Goal: Information Seeking & Learning: Learn about a topic

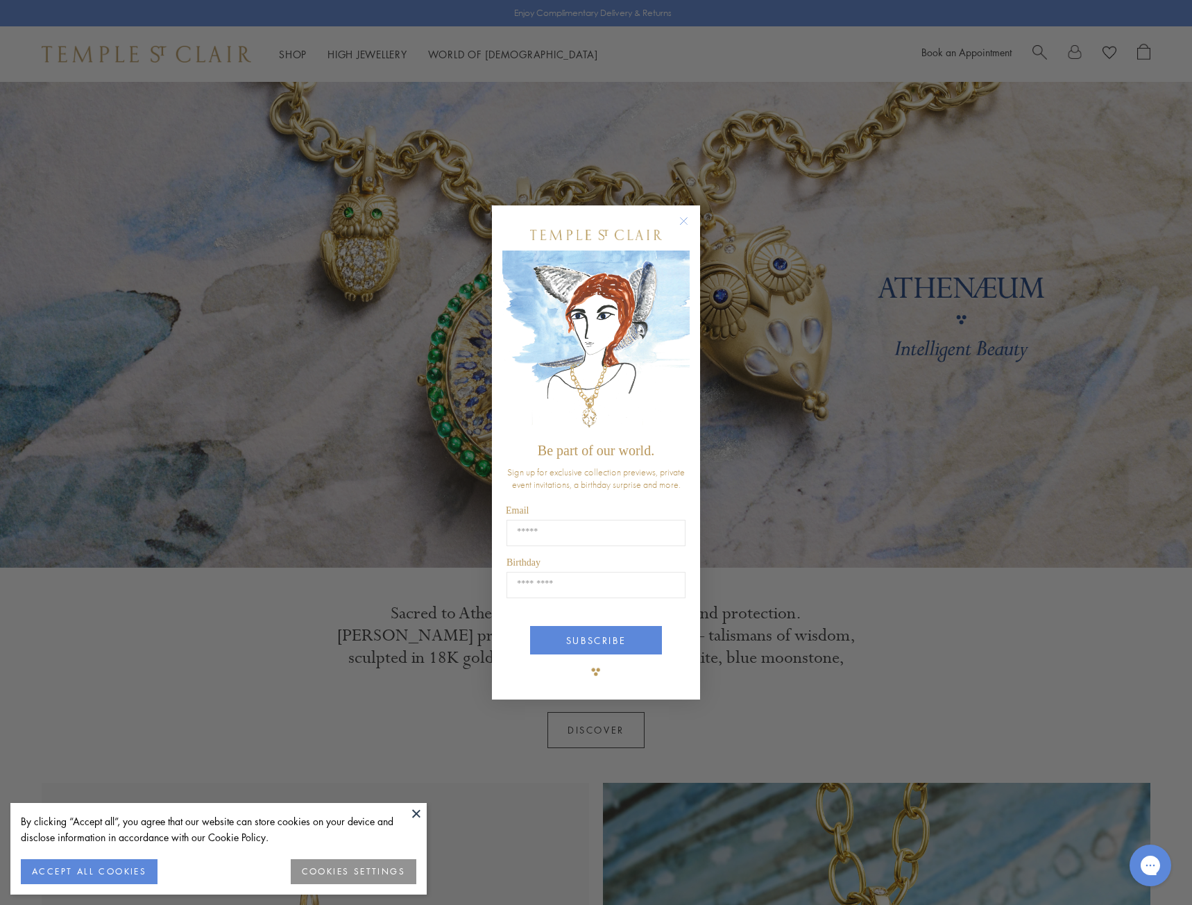
click at [674, 223] on div "POPUP Form" at bounding box center [595, 234] width 187 height 31
click at [683, 222] on circle "Close dialog" at bounding box center [684, 221] width 17 height 17
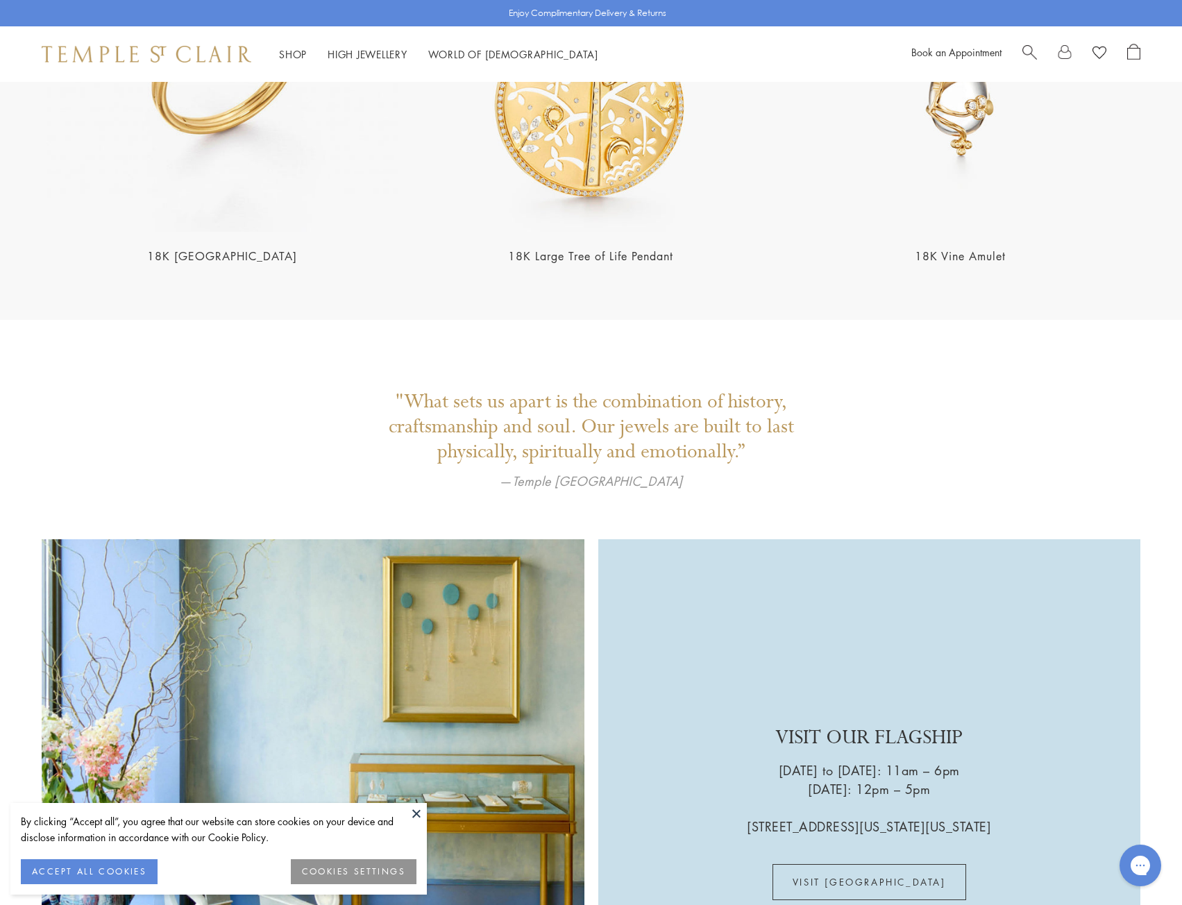
scroll to position [3256, 0]
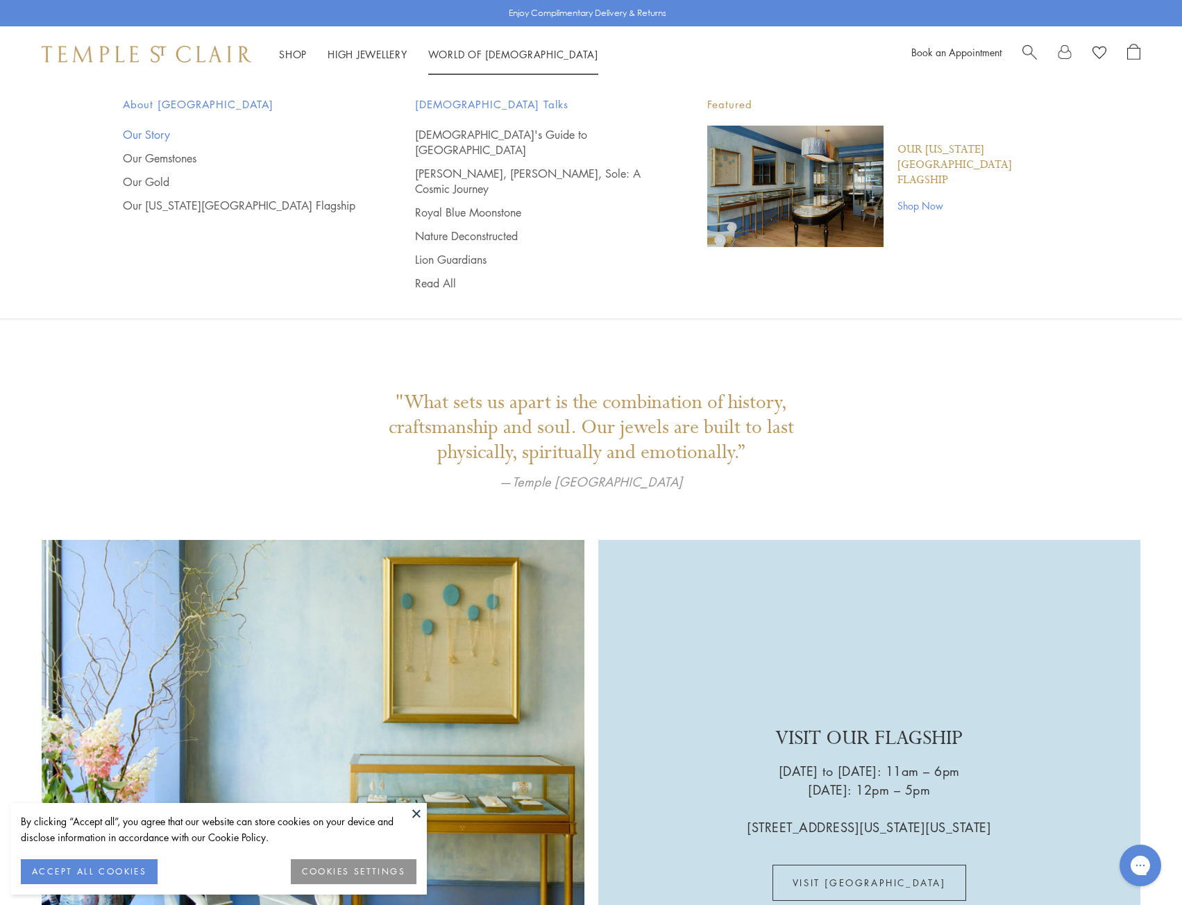
click at [157, 135] on link "Our Story" at bounding box center [241, 134] width 237 height 15
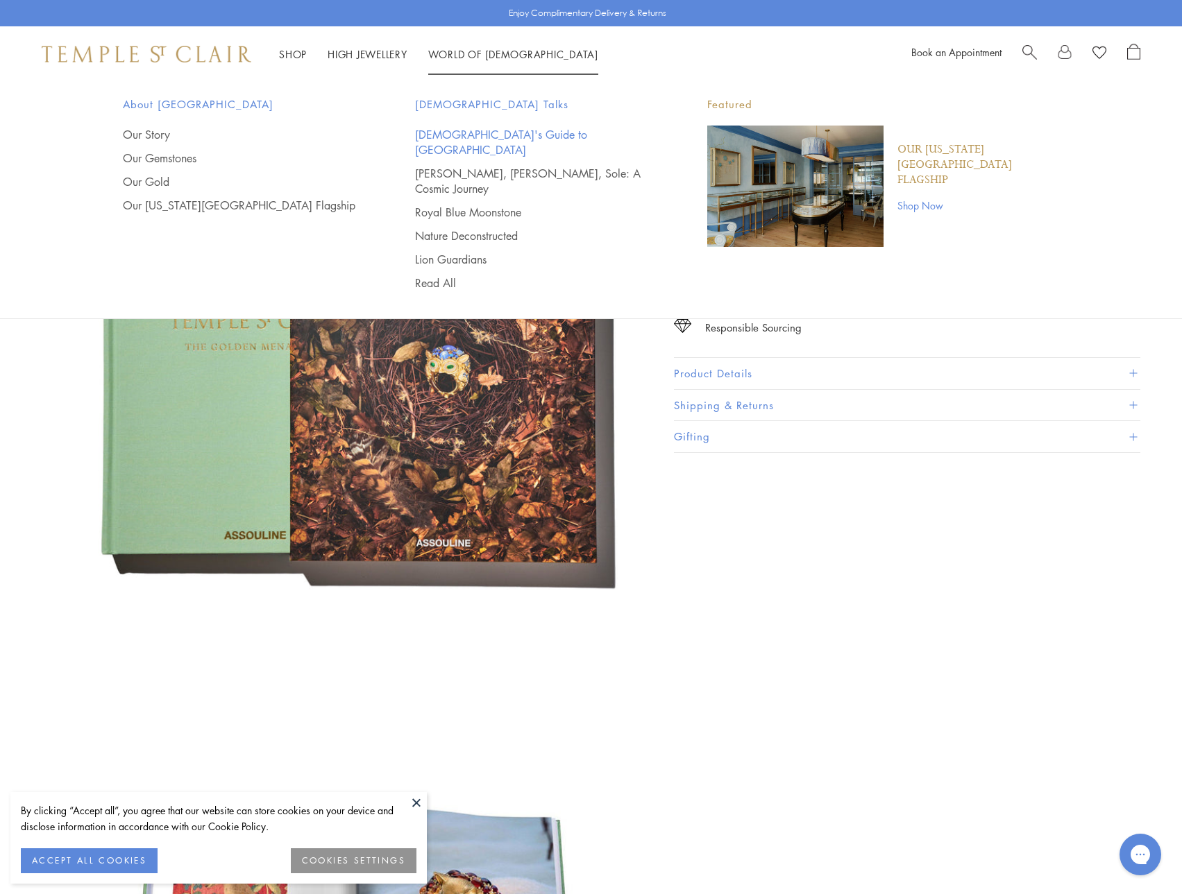
click at [460, 140] on link "[DEMOGRAPHIC_DATA]'s Guide to [GEOGRAPHIC_DATA]" at bounding box center [533, 142] width 237 height 31
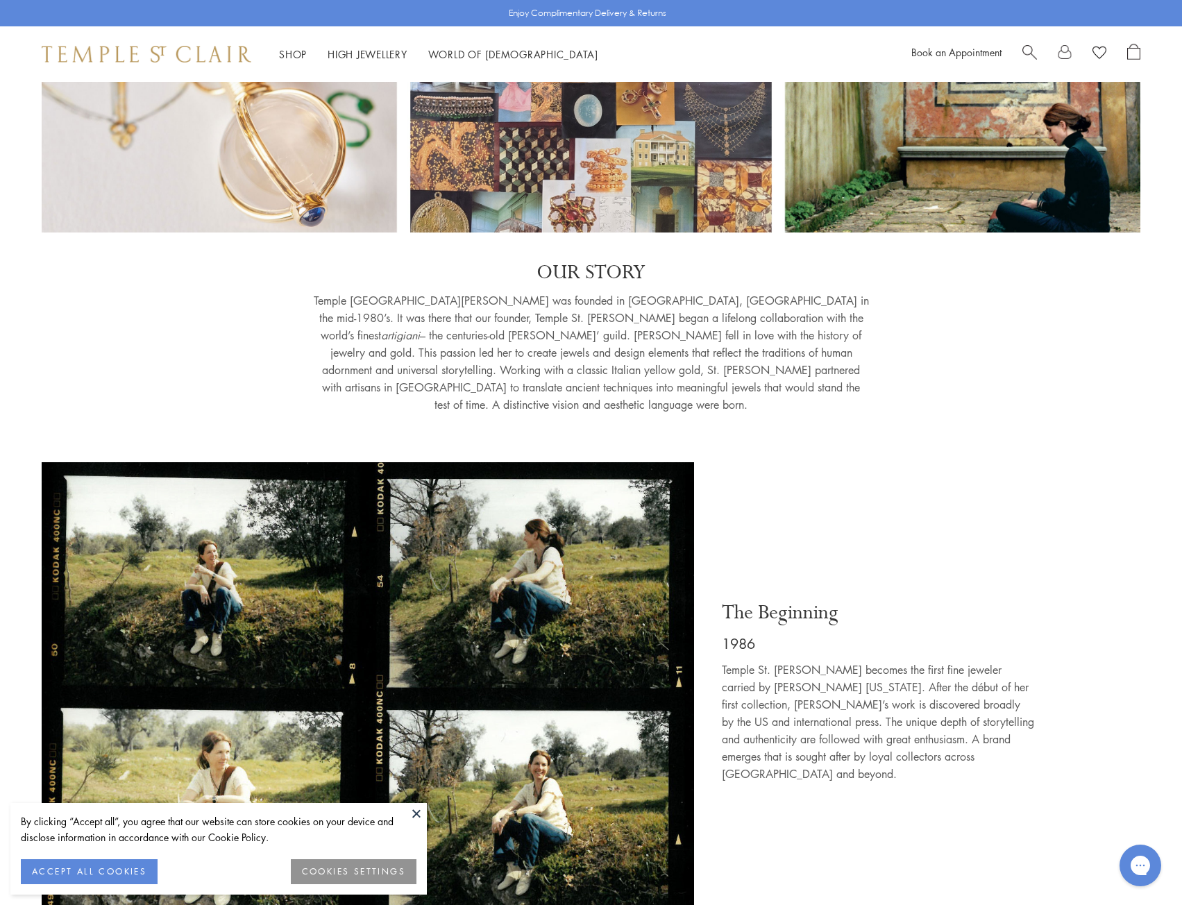
scroll to position [208, 0]
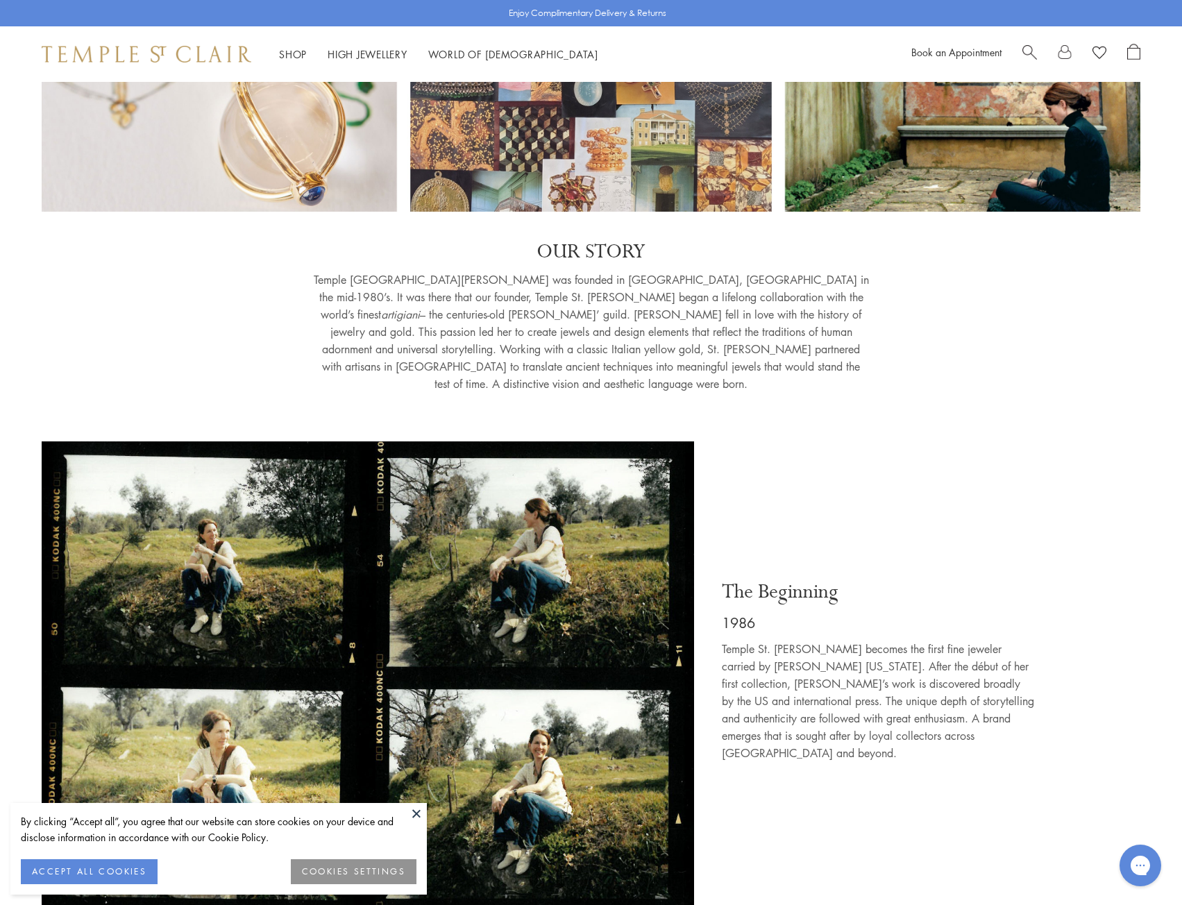
click at [412, 808] on button at bounding box center [416, 813] width 21 height 21
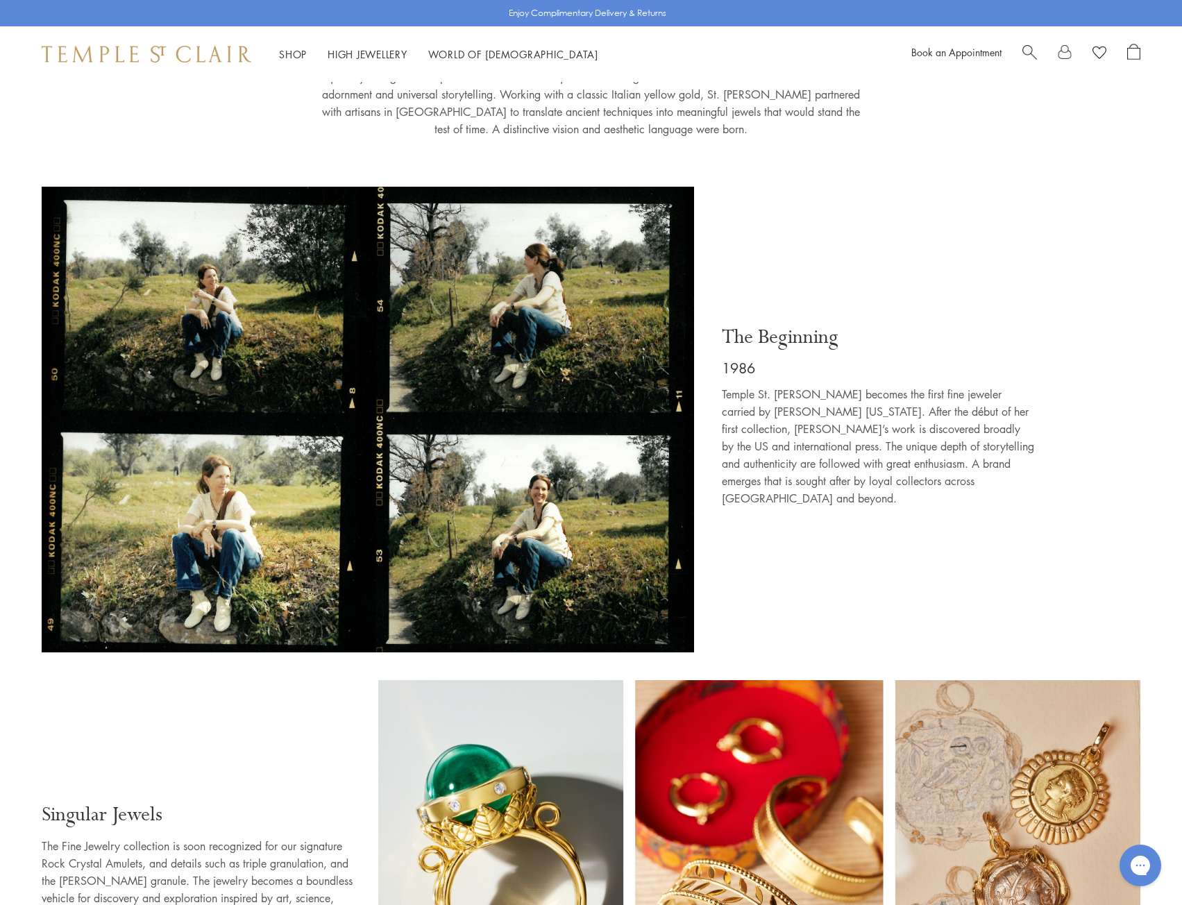
scroll to position [347, 0]
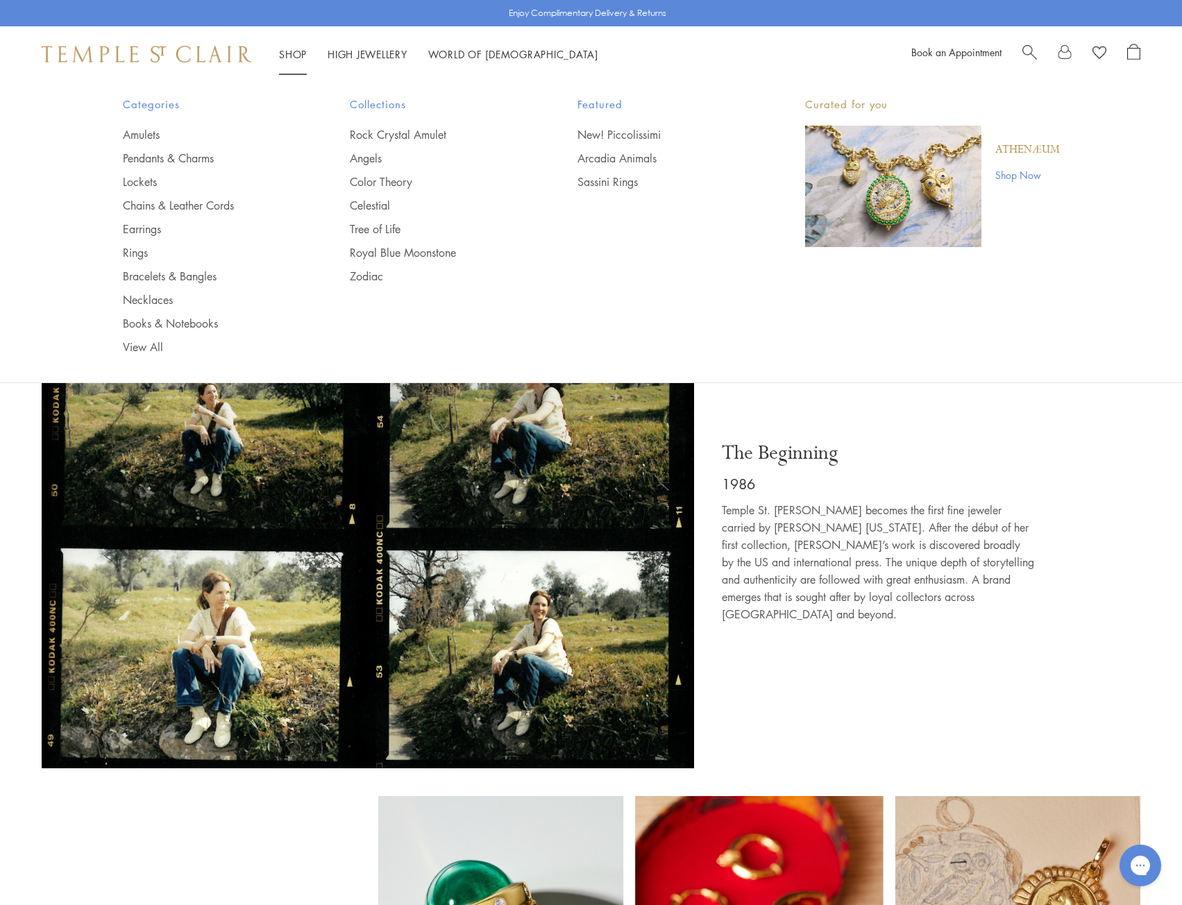
click at [198, 42] on div "Shop Shop Categories Amulets Pendants & Charms Lockets Chains & Leather Cords E…" at bounding box center [591, 54] width 1182 height 56
click at [196, 59] on img at bounding box center [147, 54] width 210 height 17
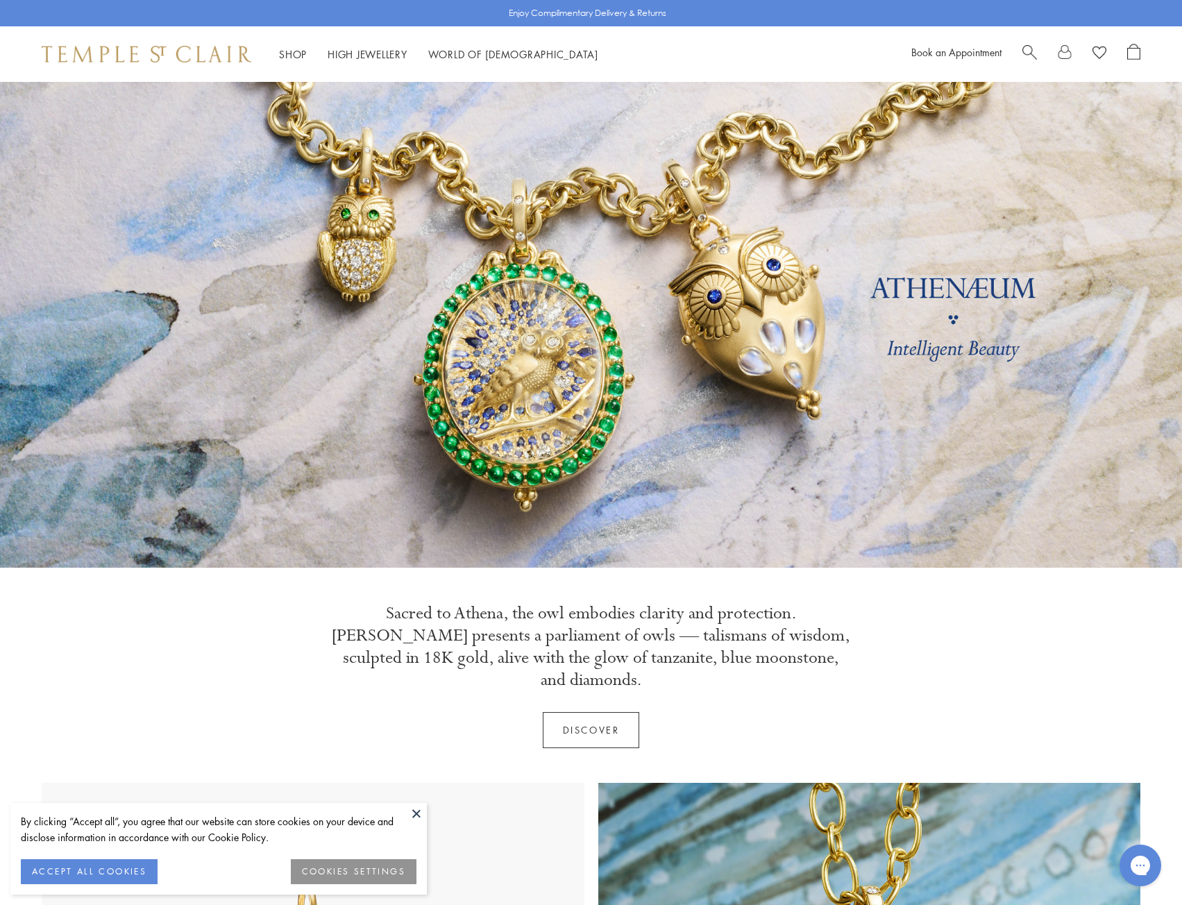
click at [602, 712] on link "Discover" at bounding box center [591, 730] width 97 height 36
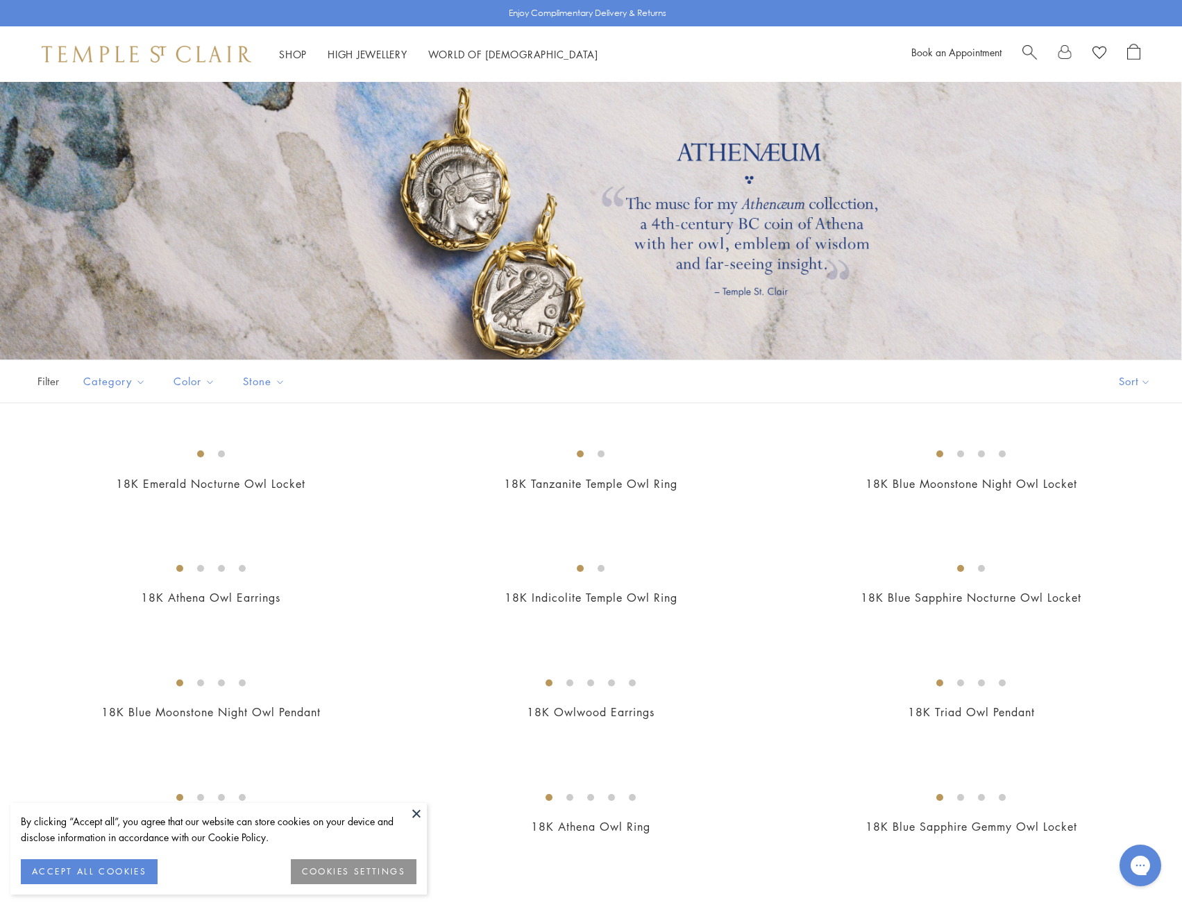
click at [411, 811] on button at bounding box center [416, 813] width 21 height 21
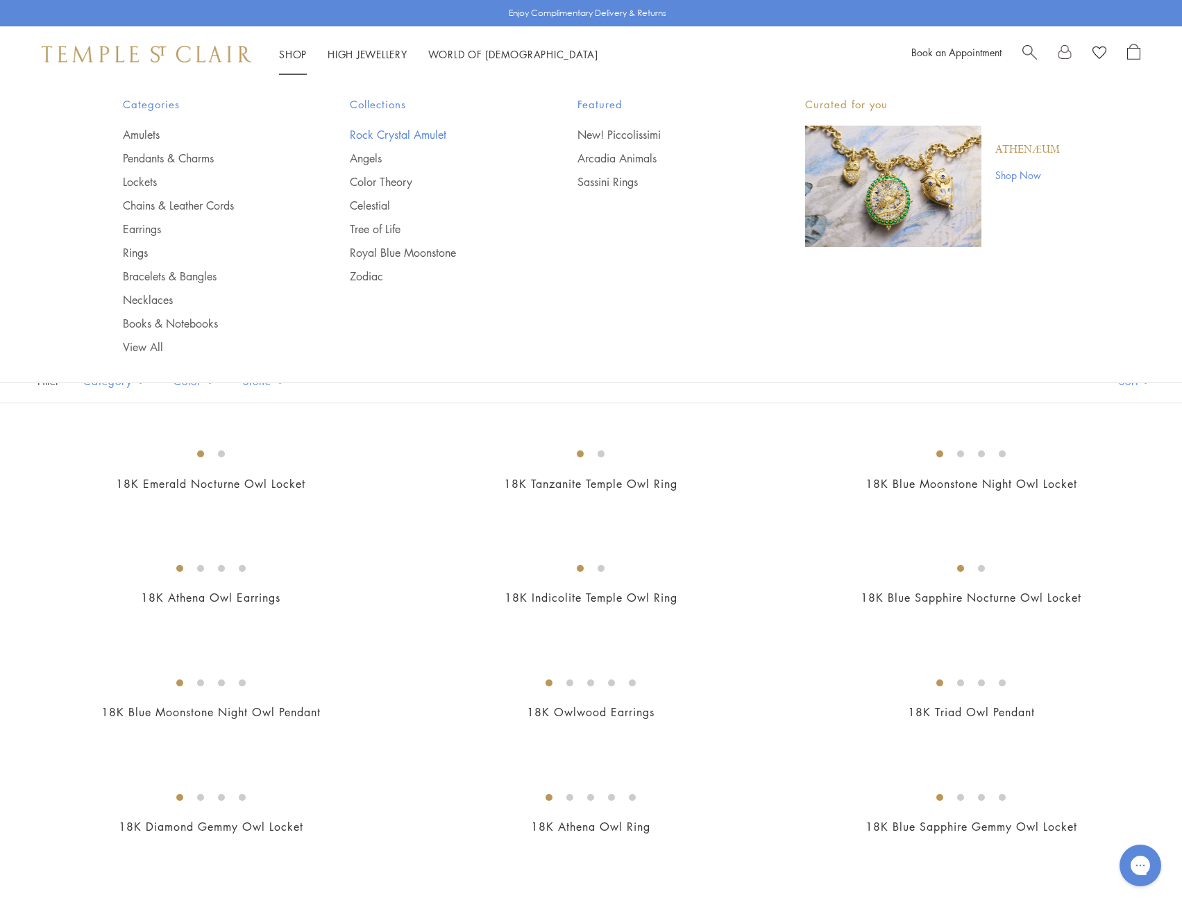
click at [398, 135] on link "Rock Crystal Amulet" at bounding box center [436, 134] width 172 height 15
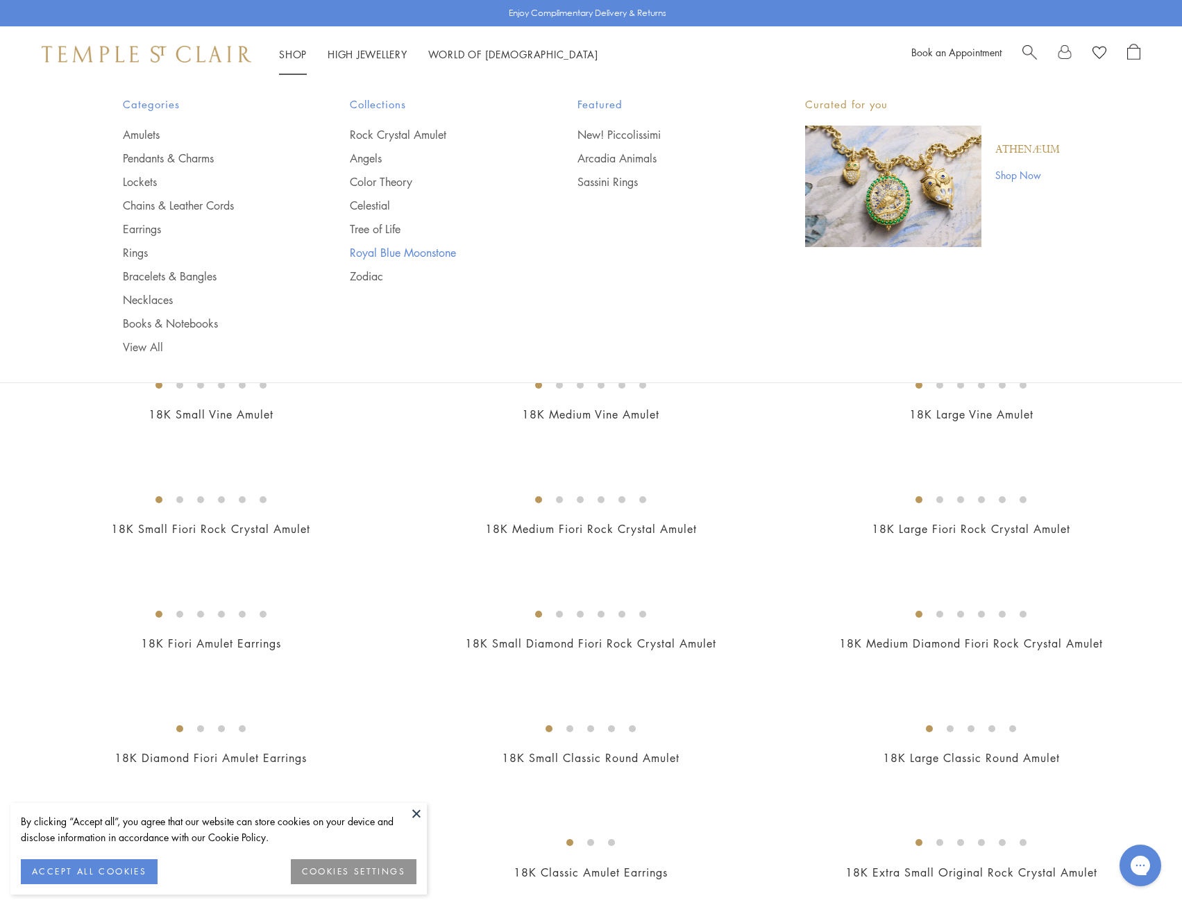
click at [394, 249] on link "Royal Blue Moonstone" at bounding box center [436, 252] width 172 height 15
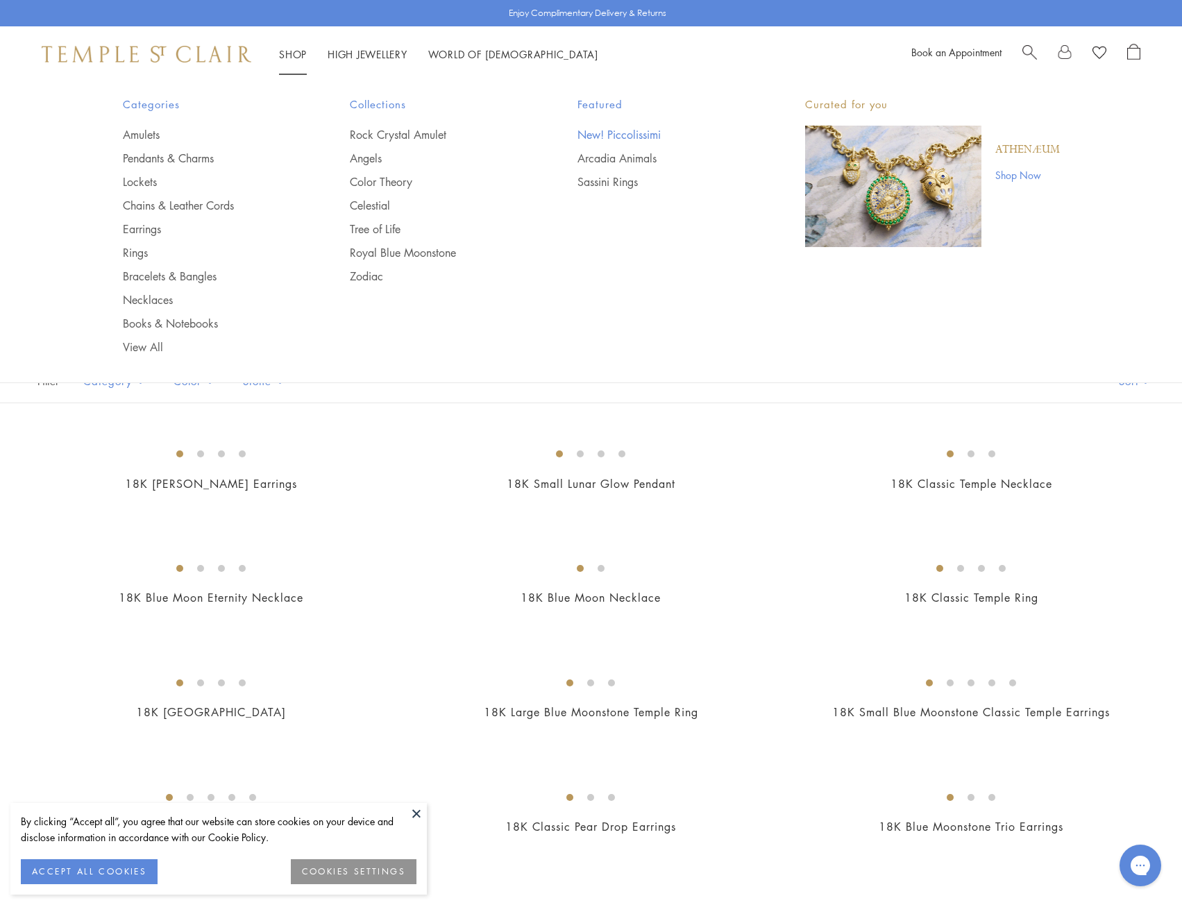
click at [600, 130] on link "New! Piccolissimi" at bounding box center [663, 134] width 172 height 15
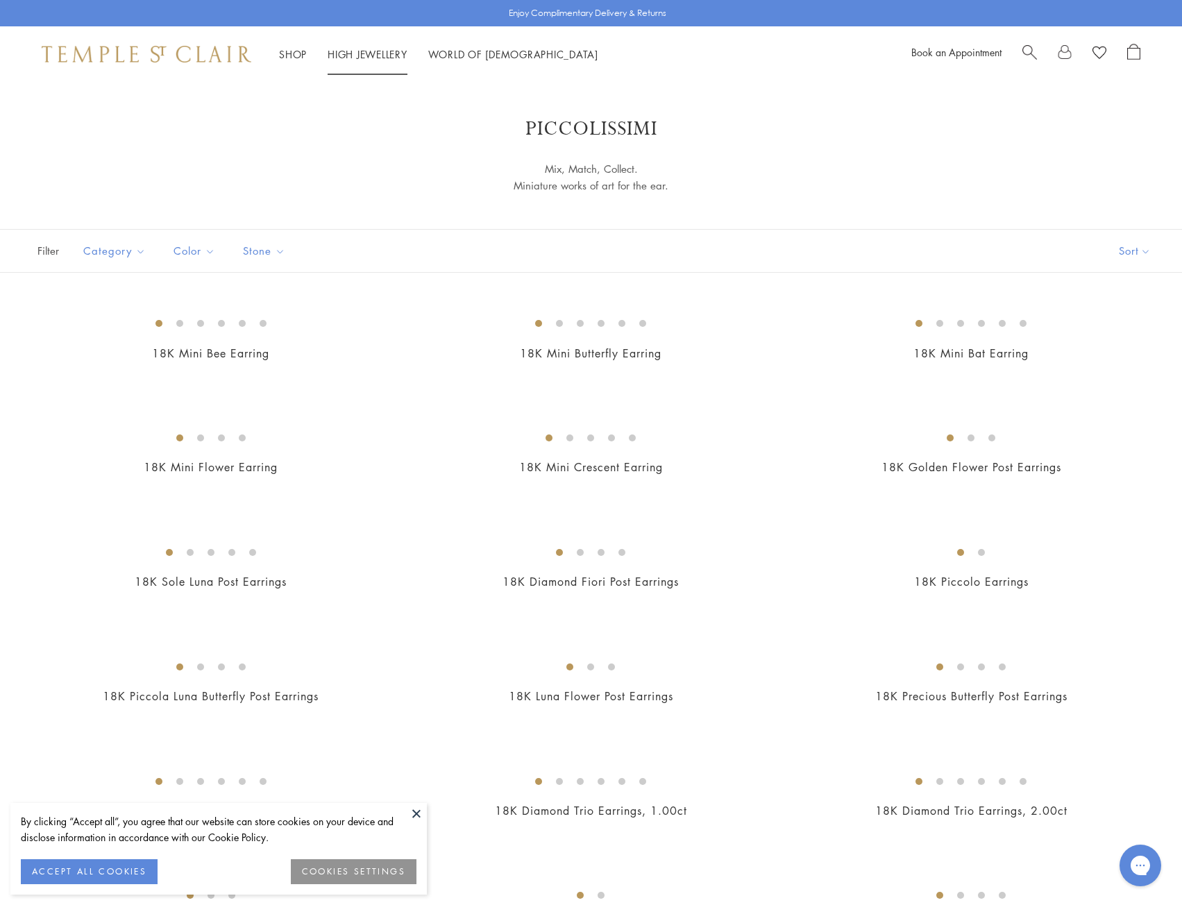
click at [393, 49] on link "High Jewellery High Jewellery" at bounding box center [368, 54] width 80 height 14
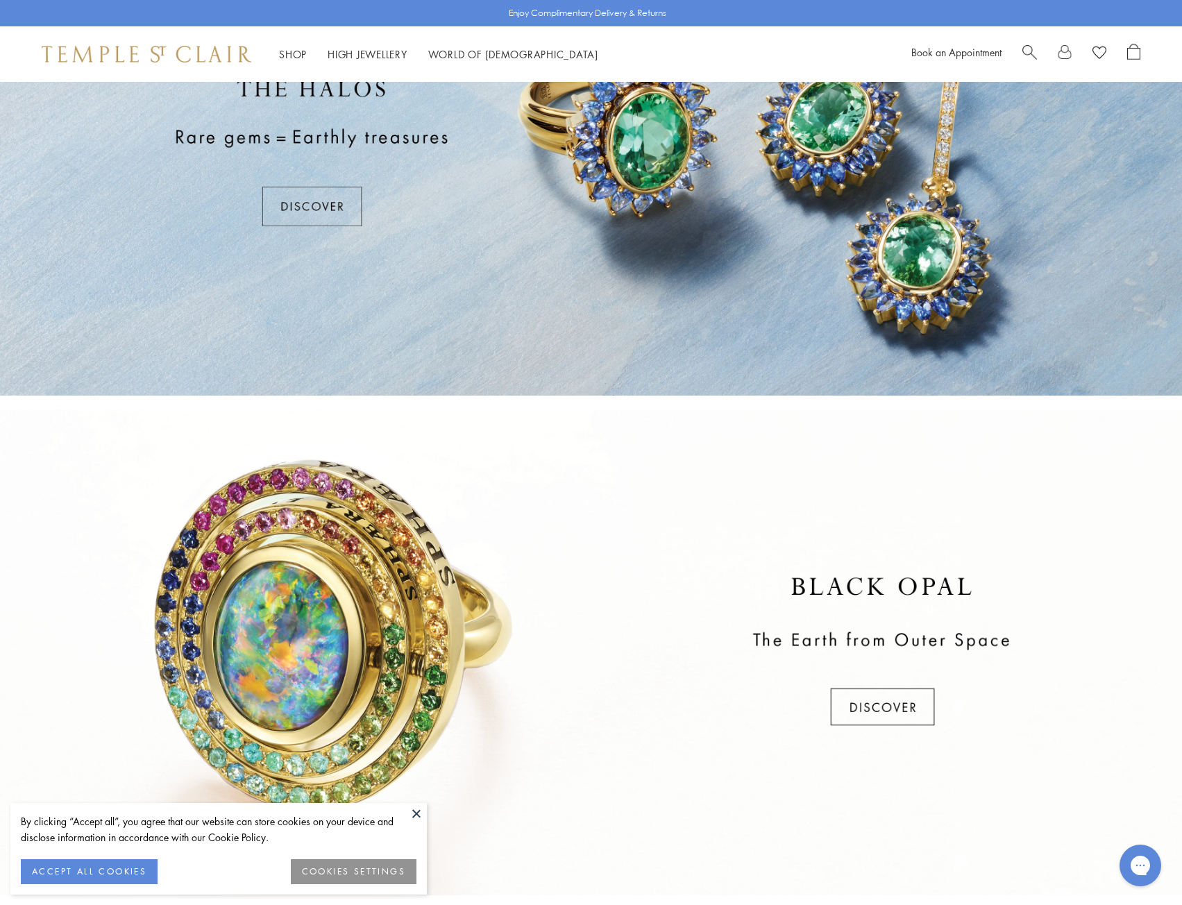
scroll to position [416, 0]
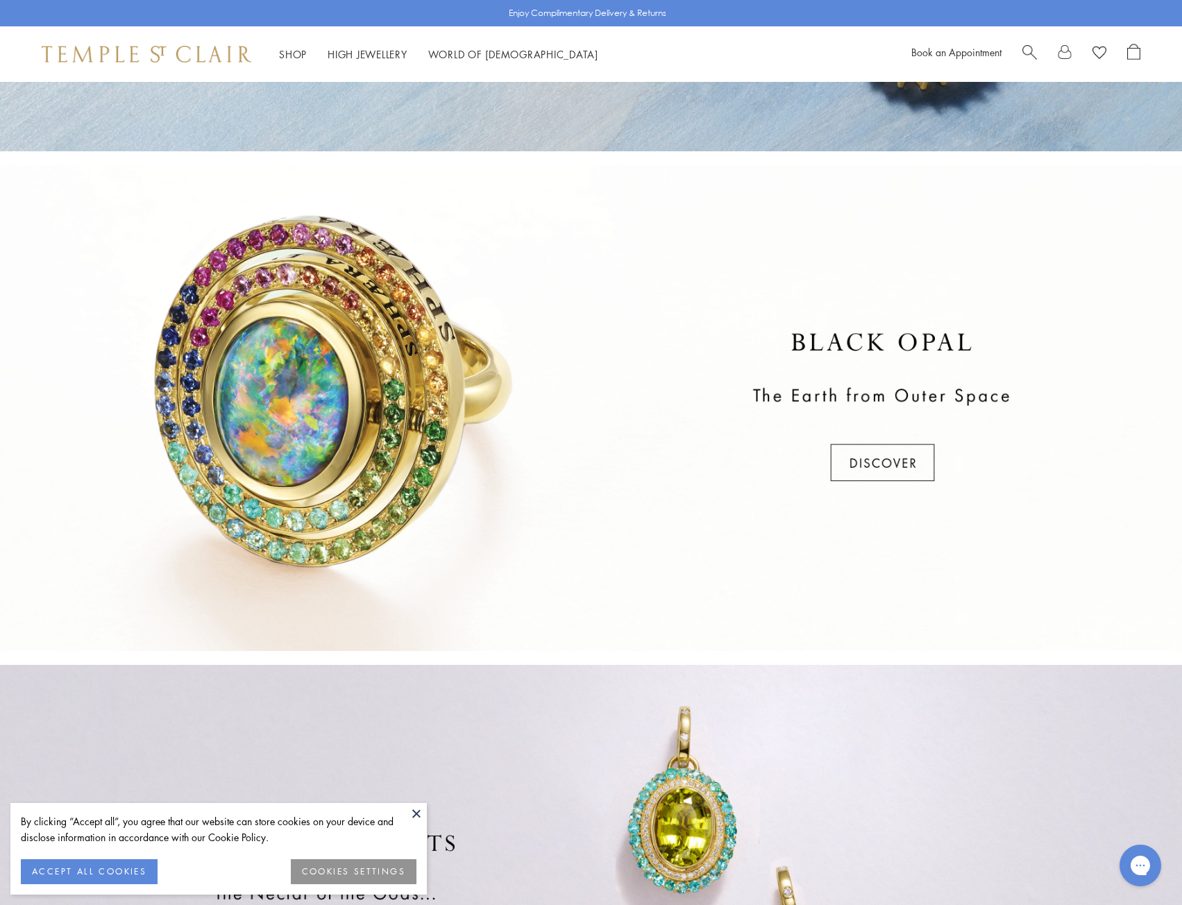
click at [896, 457] on div at bounding box center [591, 408] width 1182 height 486
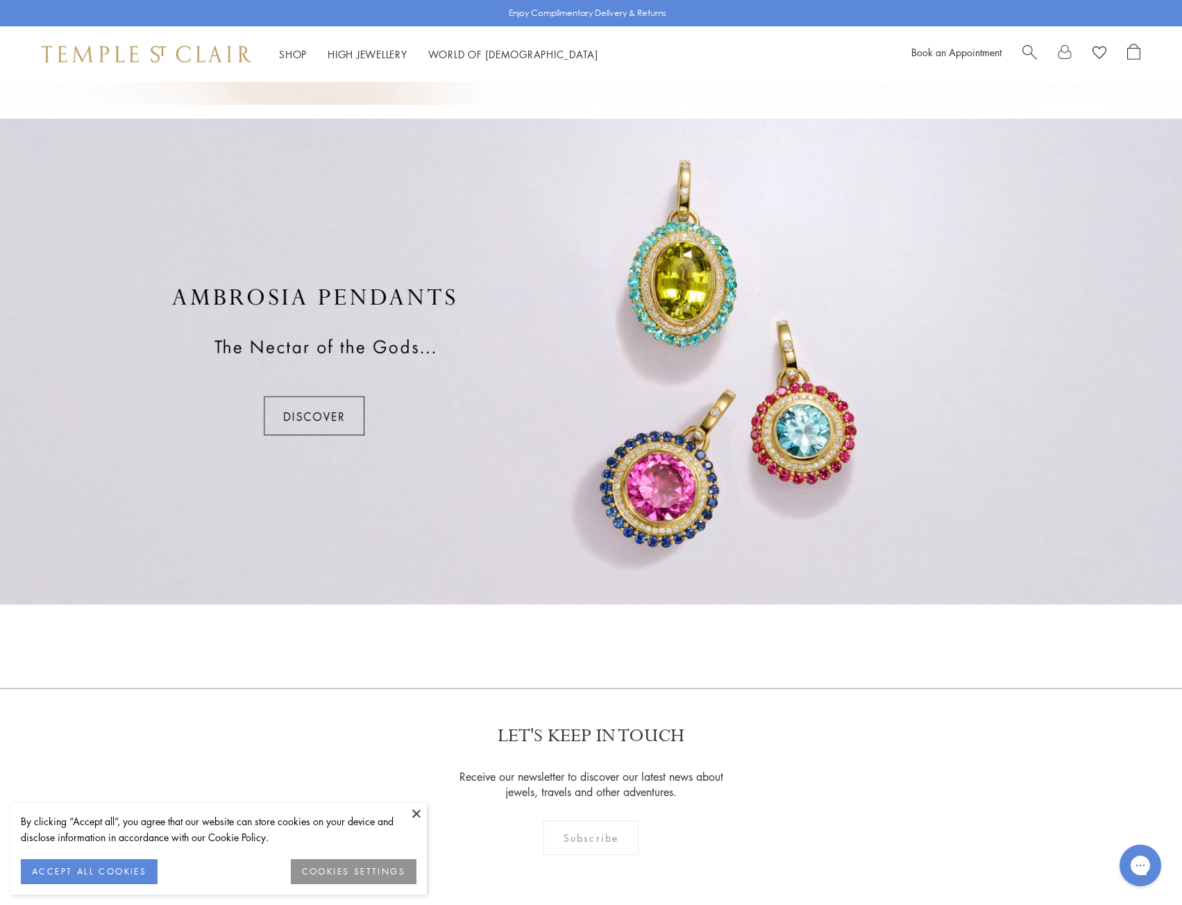
scroll to position [971, 0]
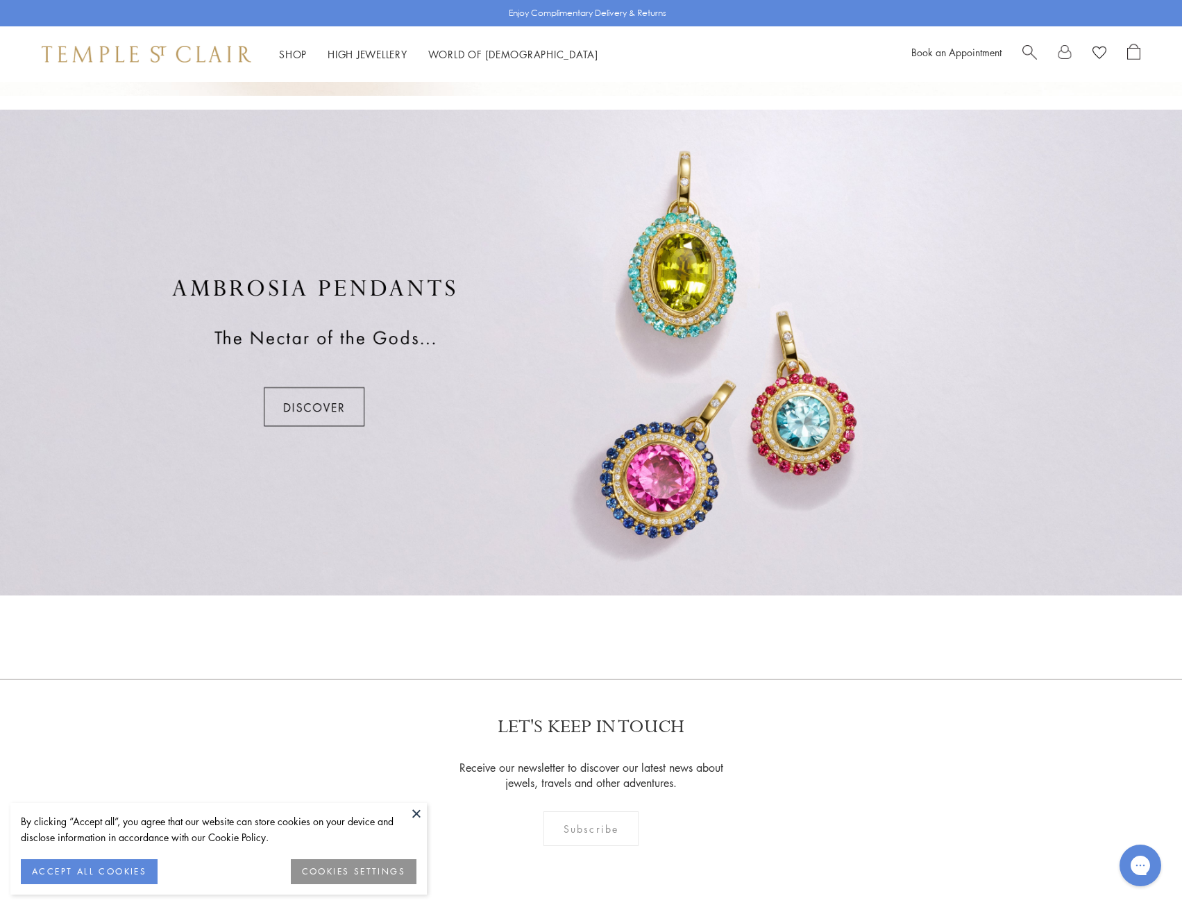
click at [329, 400] on div at bounding box center [591, 353] width 1182 height 486
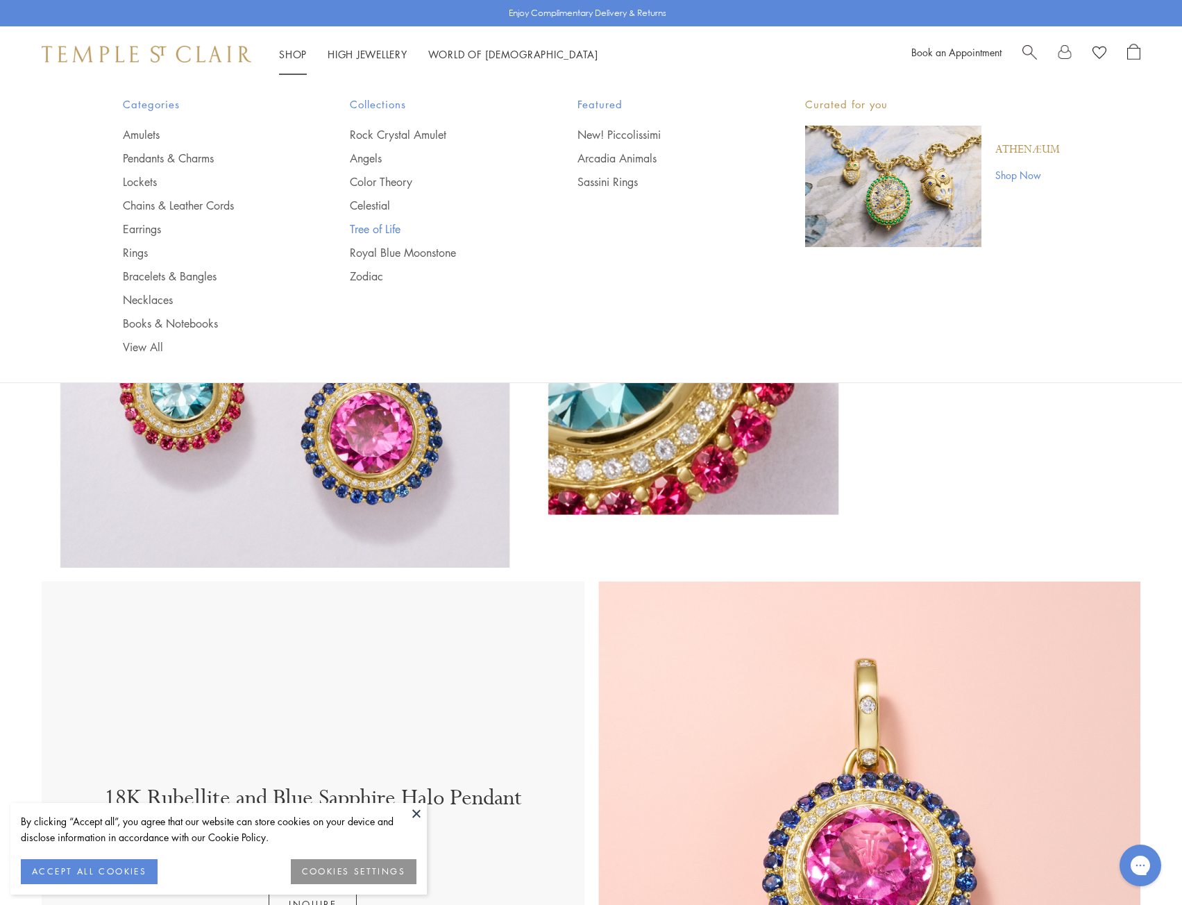
click at [369, 226] on link "Tree of Life" at bounding box center [436, 228] width 172 height 15
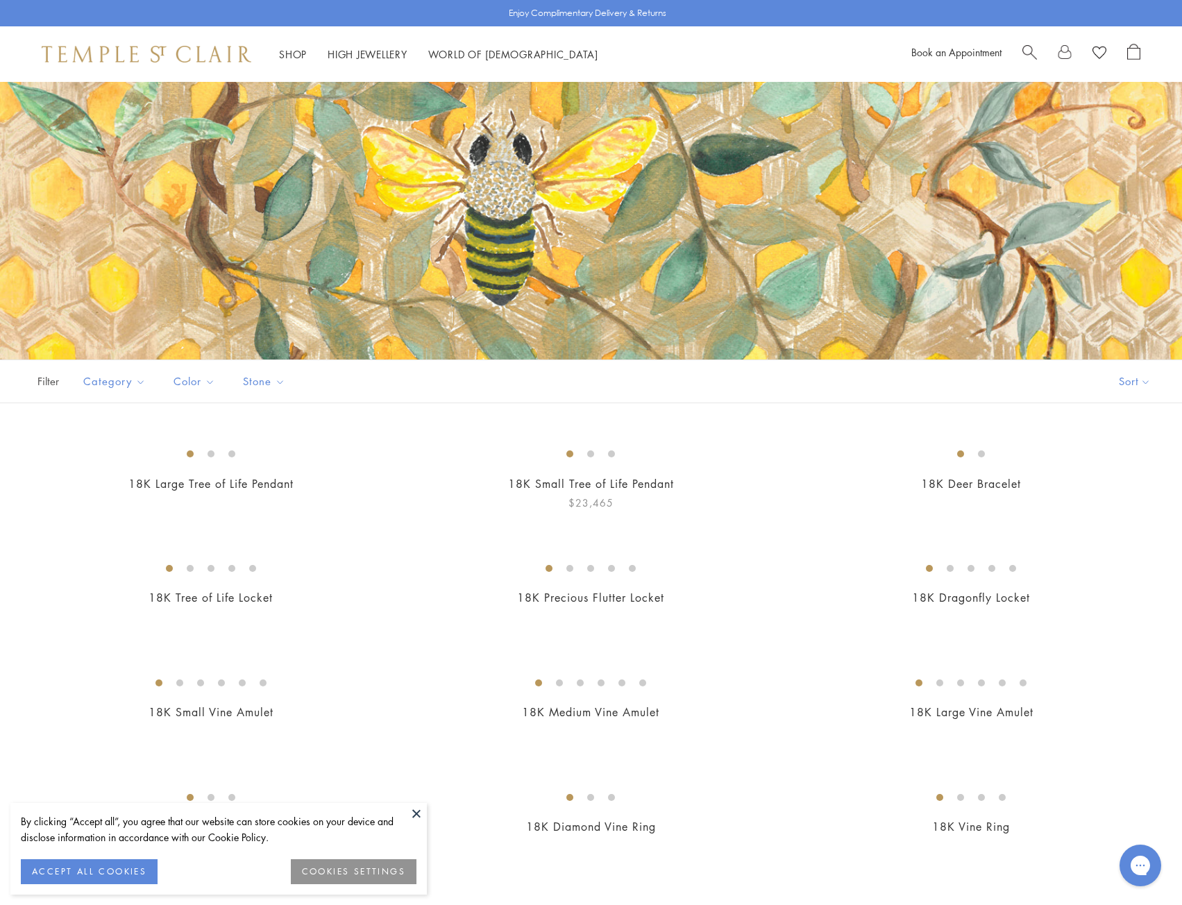
click at [0, 0] on img at bounding box center [0, 0] width 0 height 0
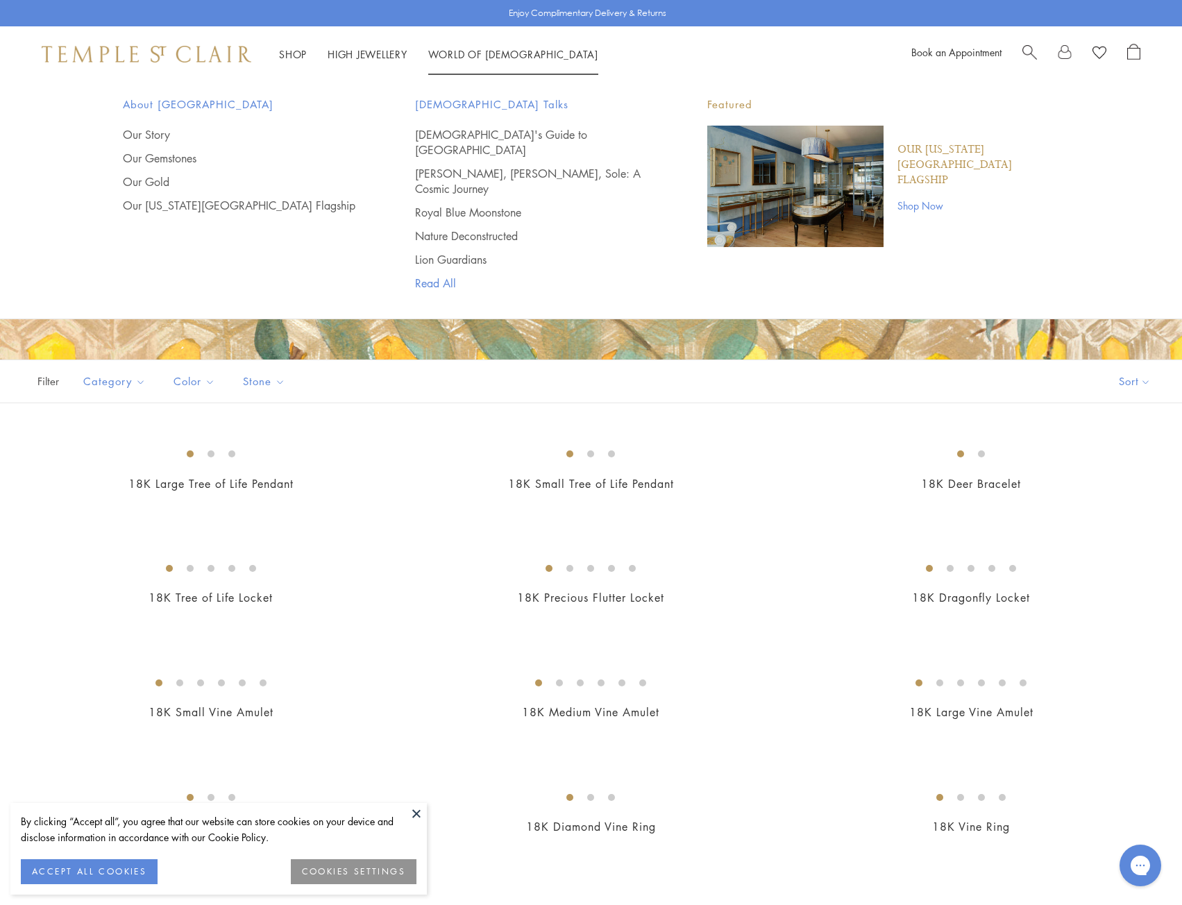
click at [443, 275] on link "Read All" at bounding box center [533, 282] width 237 height 15
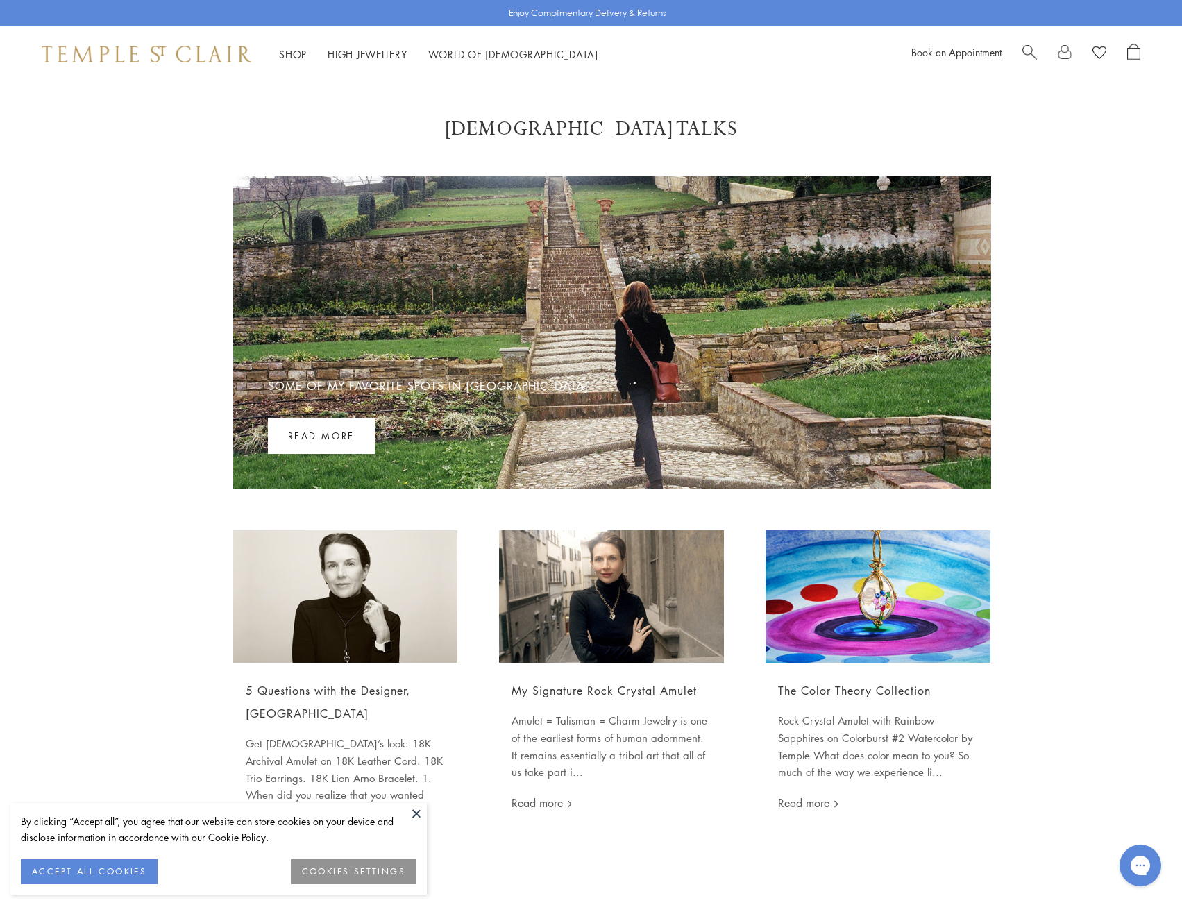
click at [380, 640] on img at bounding box center [345, 596] width 225 height 133
click at [418, 811] on button at bounding box center [416, 813] width 21 height 21
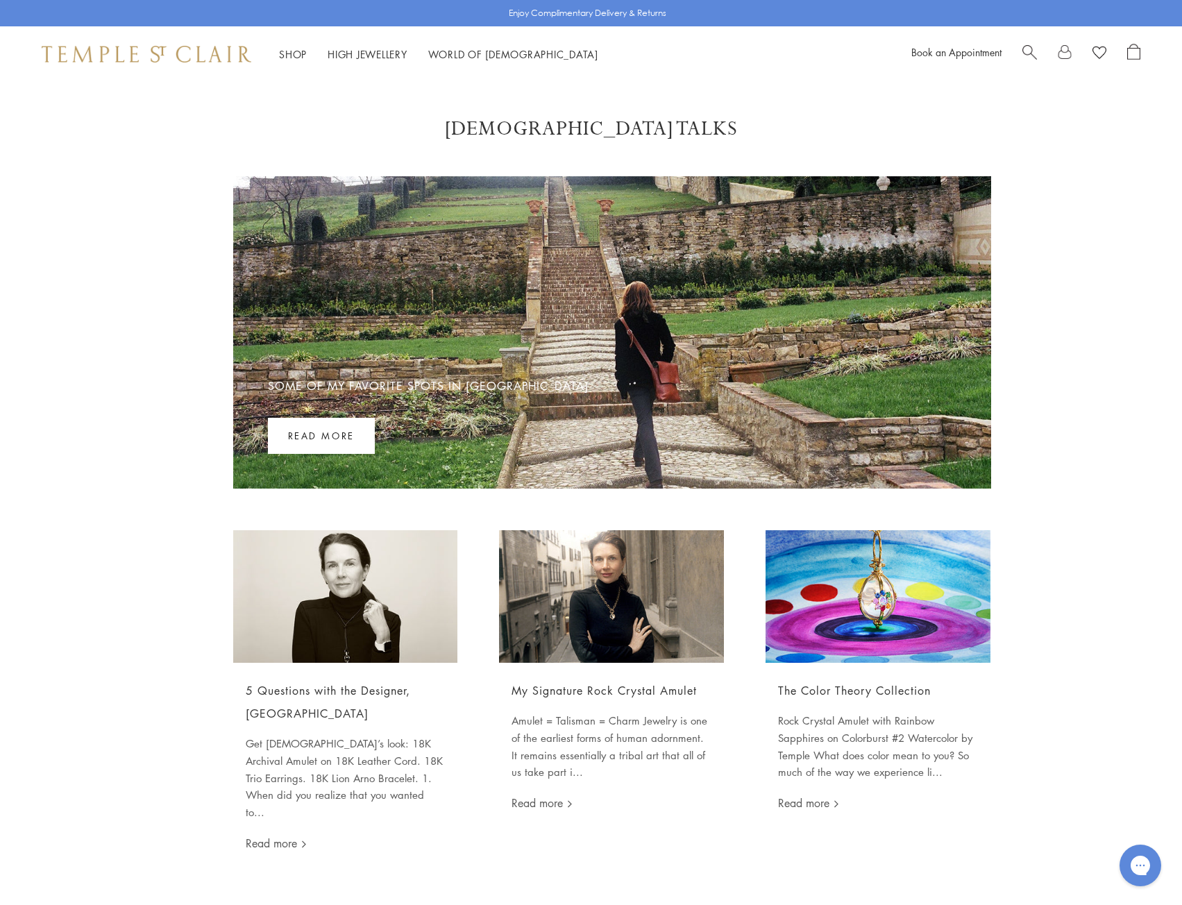
click at [302, 596] on img at bounding box center [345, 596] width 225 height 133
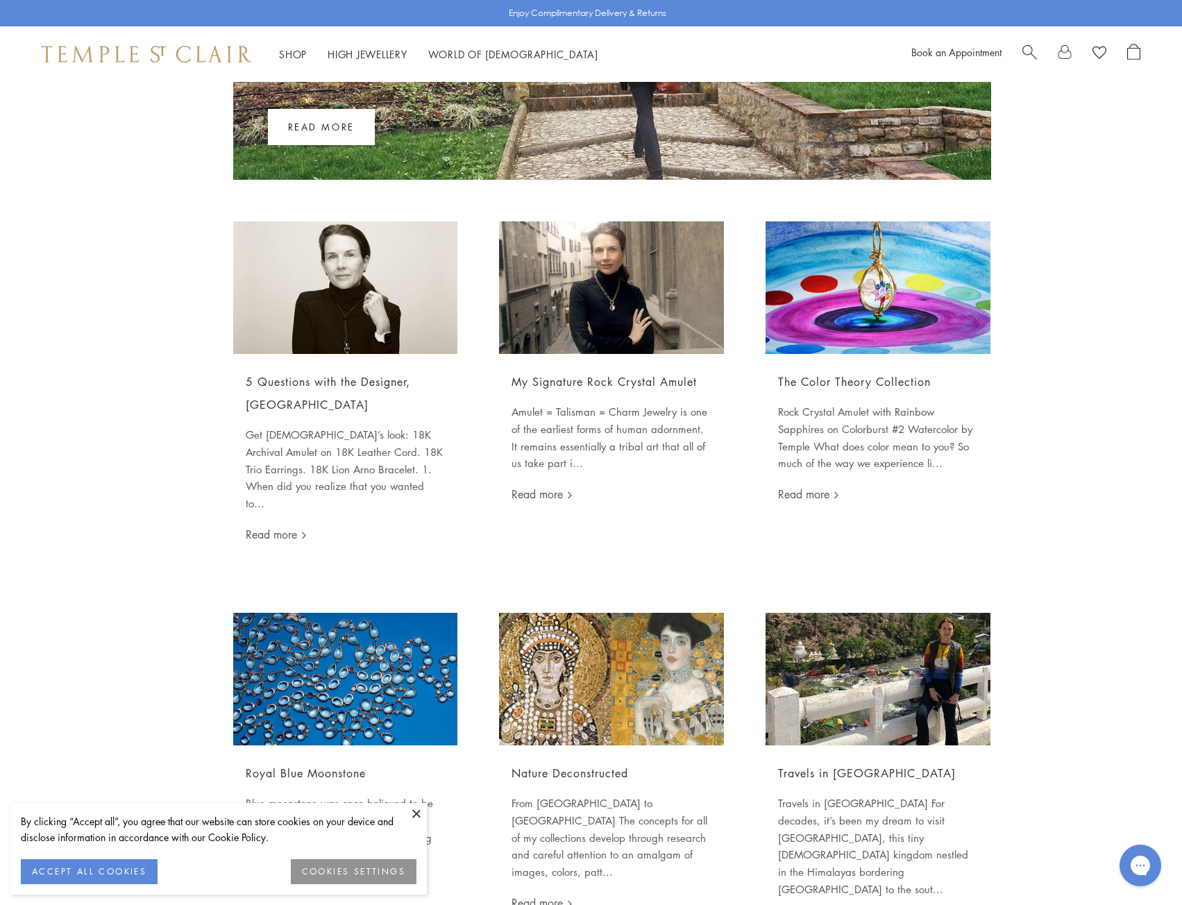
scroll to position [486, 0]
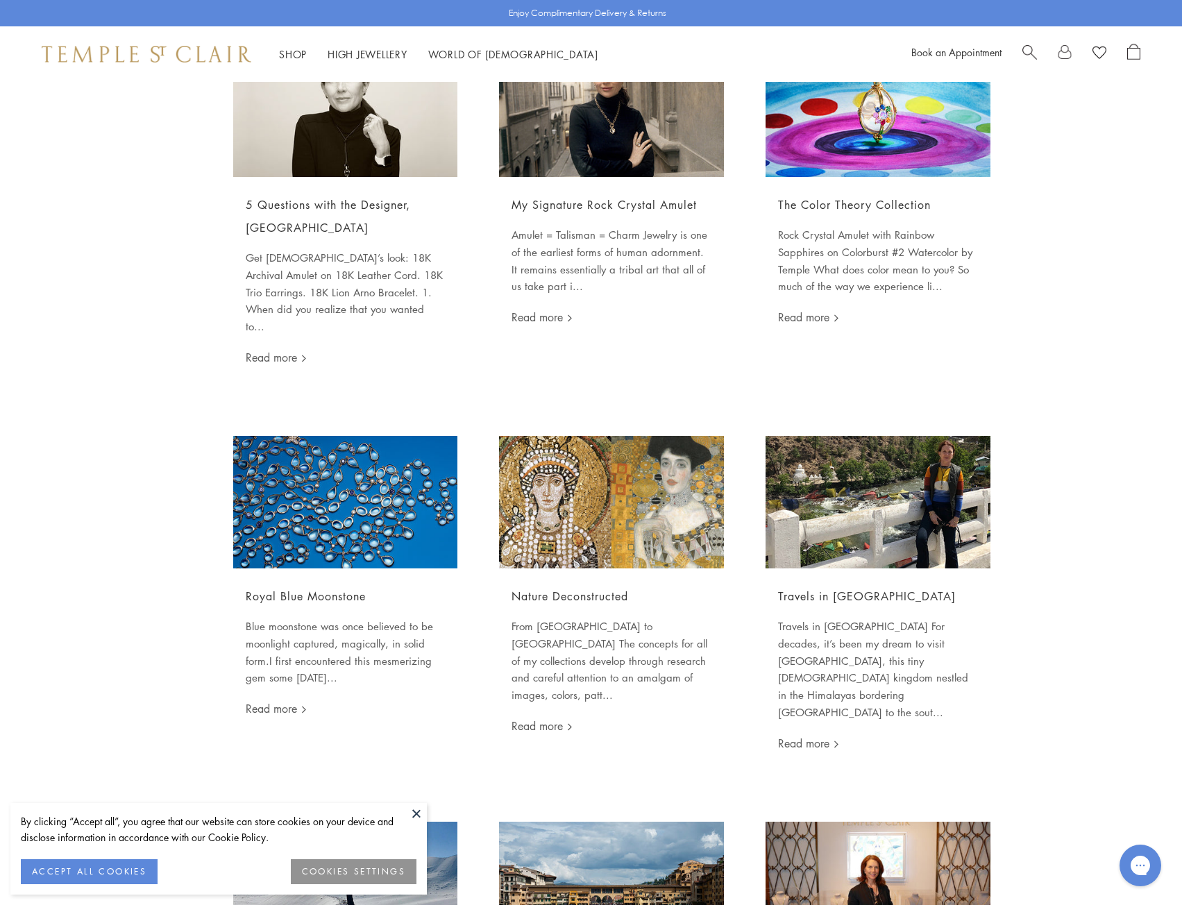
click at [866, 144] on img at bounding box center [877, 110] width 225 height 133
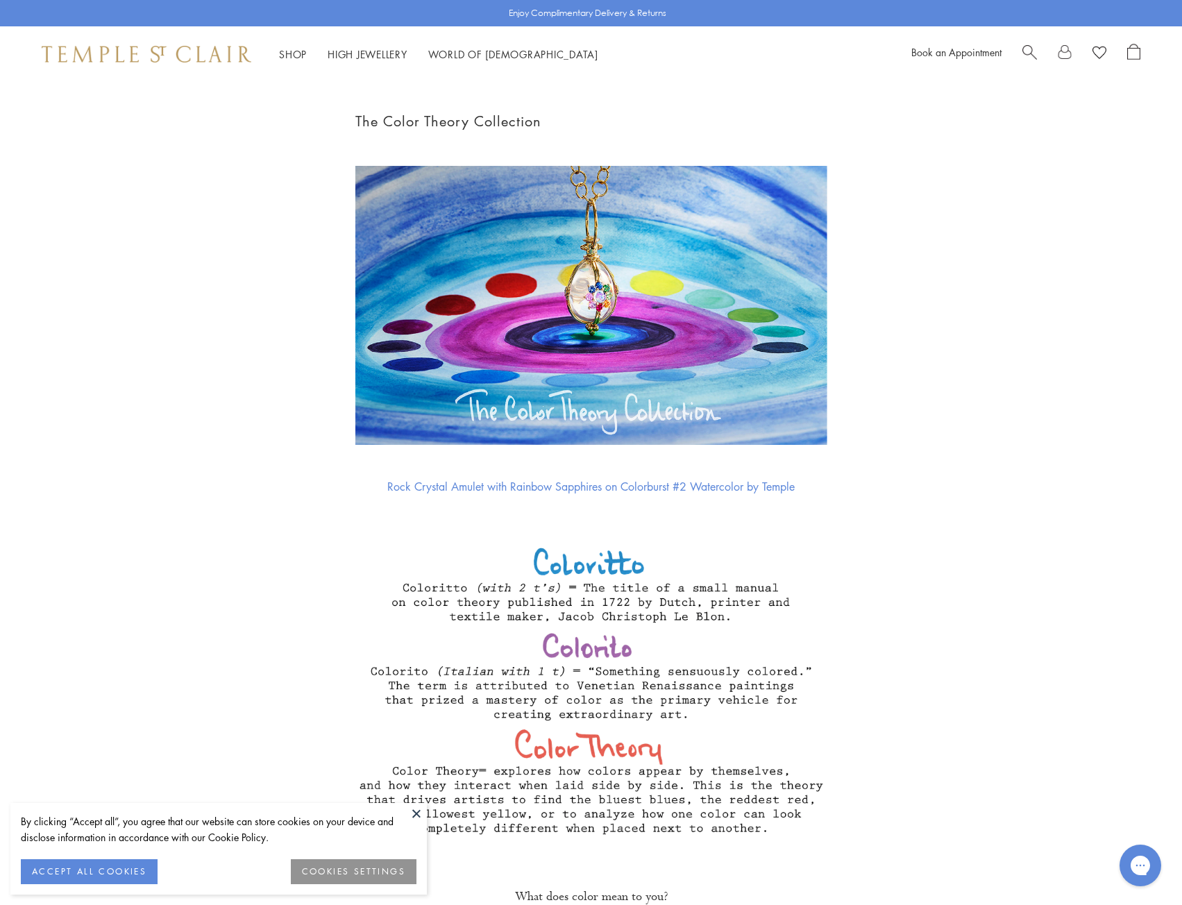
click at [418, 808] on button at bounding box center [416, 813] width 21 height 21
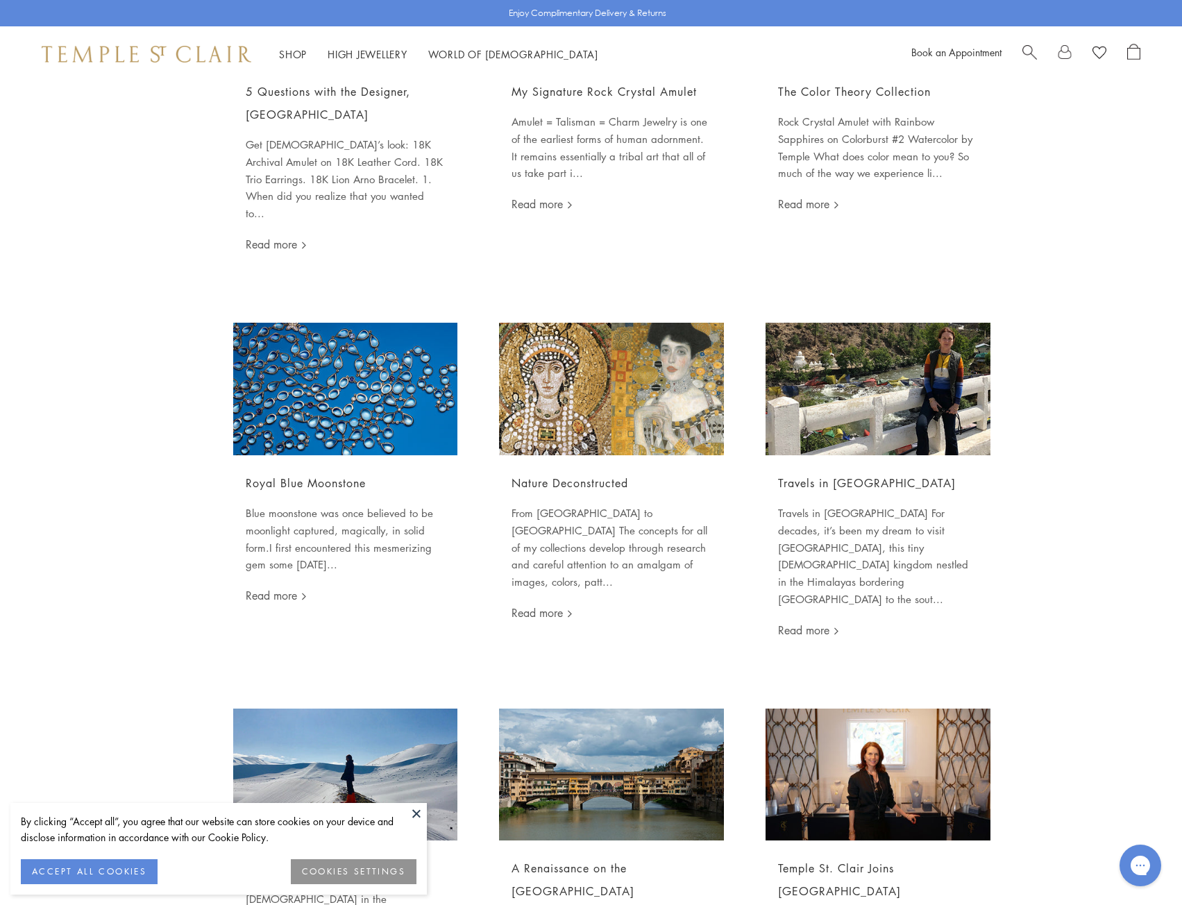
scroll to position [833, 0]
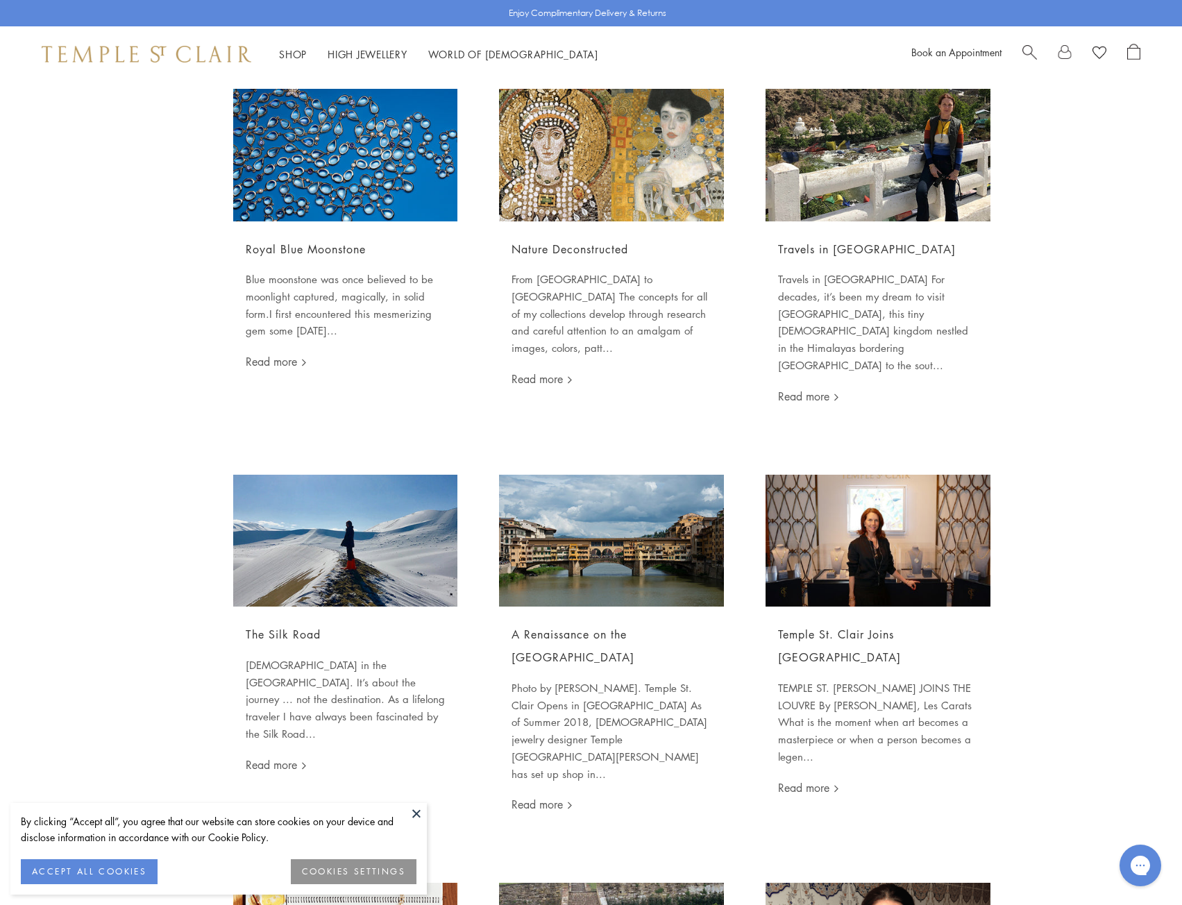
click at [622, 509] on img at bounding box center [611, 541] width 225 height 133
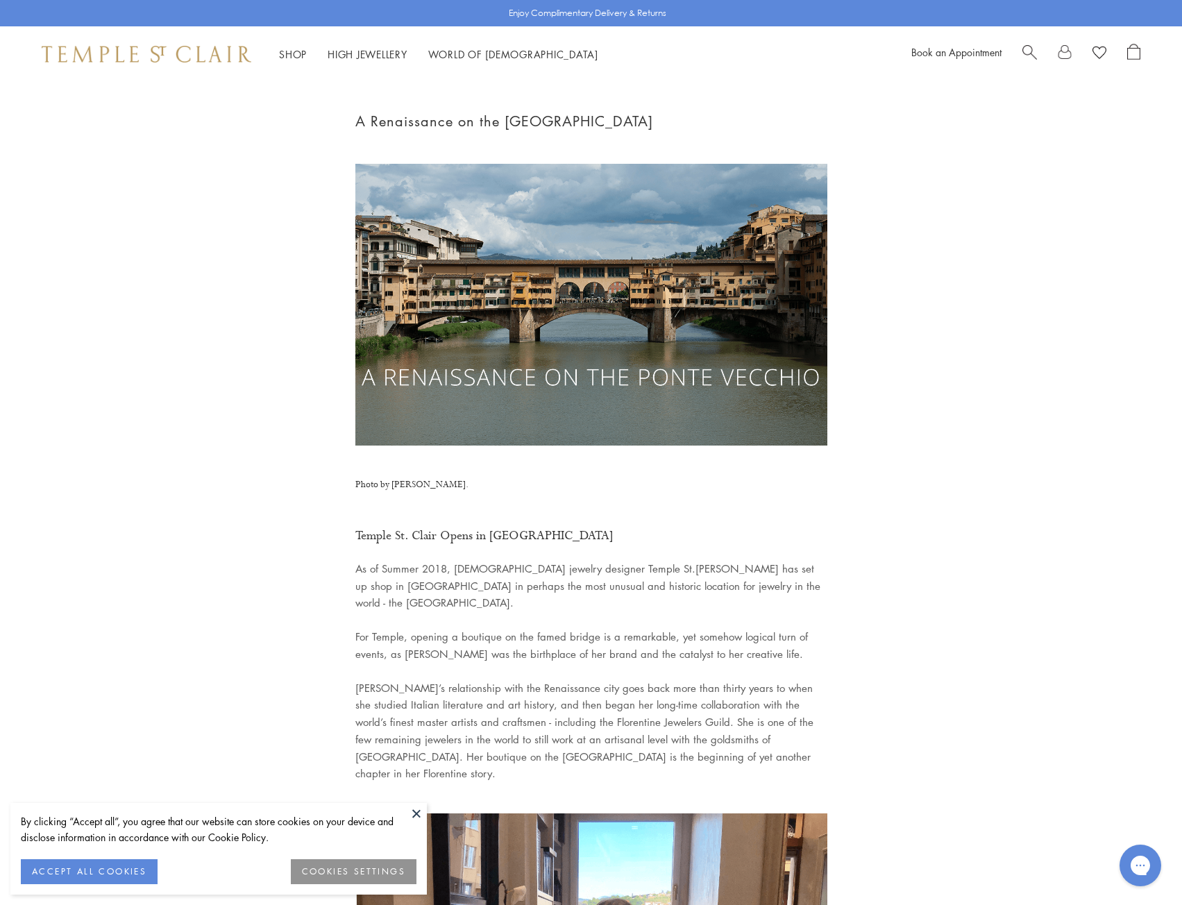
click at [187, 49] on img at bounding box center [147, 54] width 210 height 17
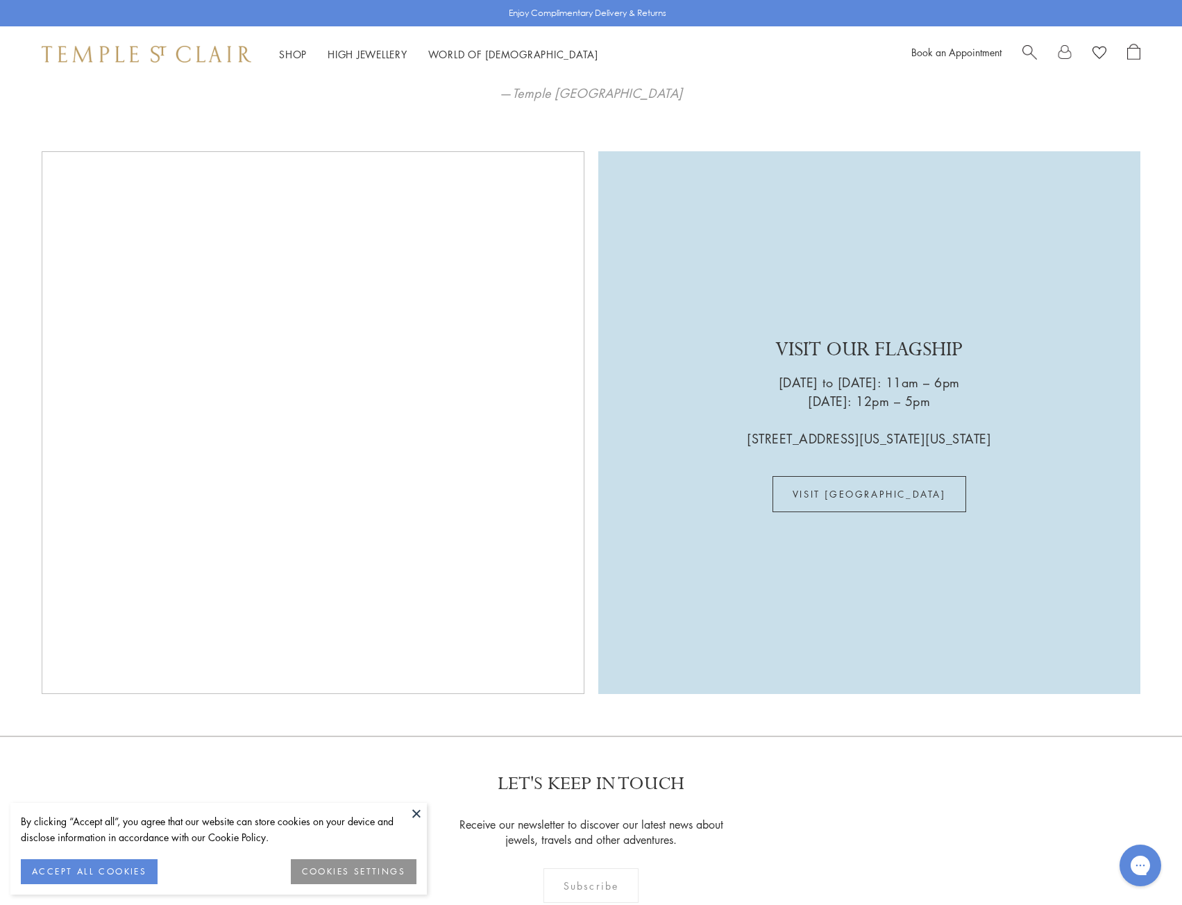
scroll to position [3950, 0]
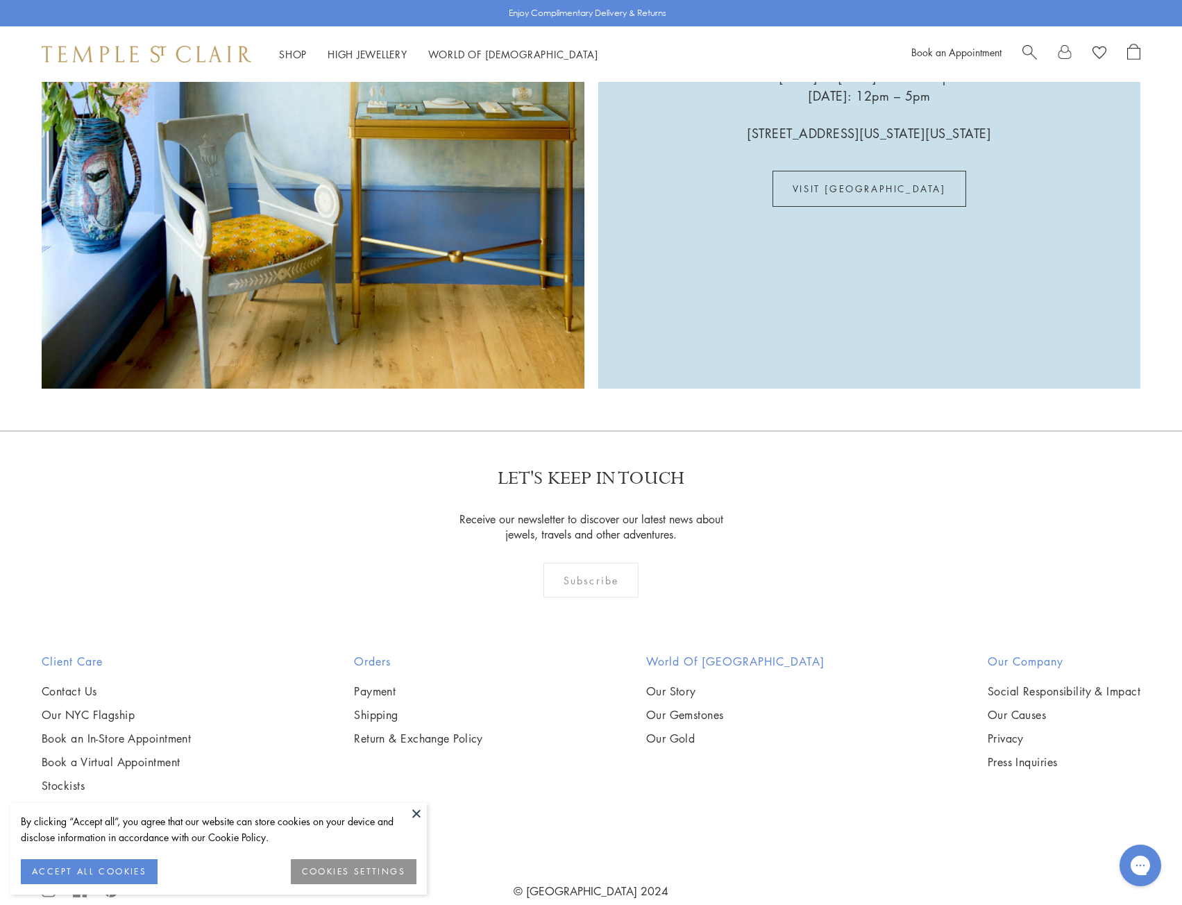
click at [414, 811] on button at bounding box center [416, 813] width 21 height 21
